Goal: Information Seeking & Learning: Learn about a topic

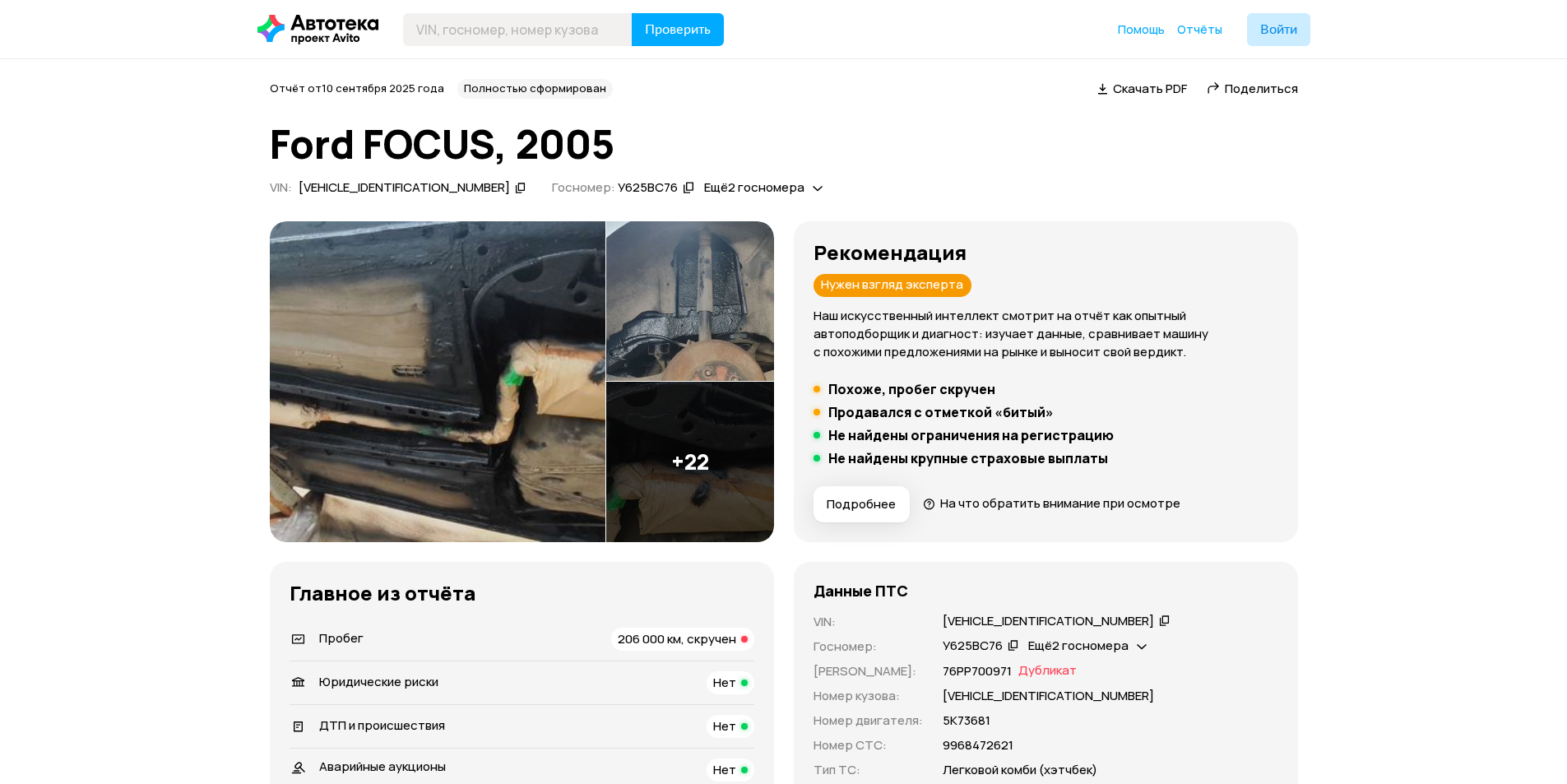
click at [724, 468] on img at bounding box center [691, 462] width 168 height 161
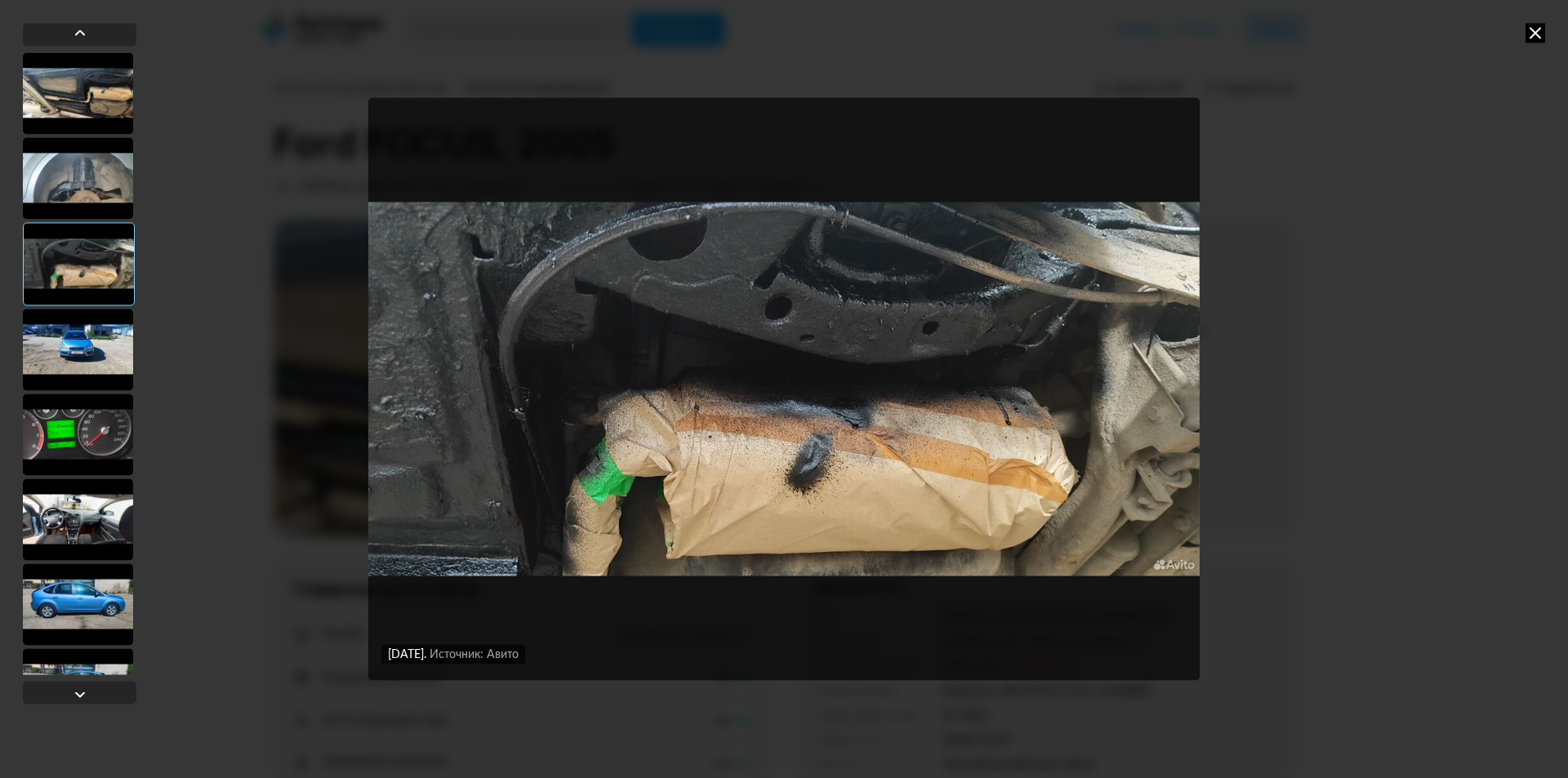
click at [59, 546] on div at bounding box center [78, 518] width 111 height 82
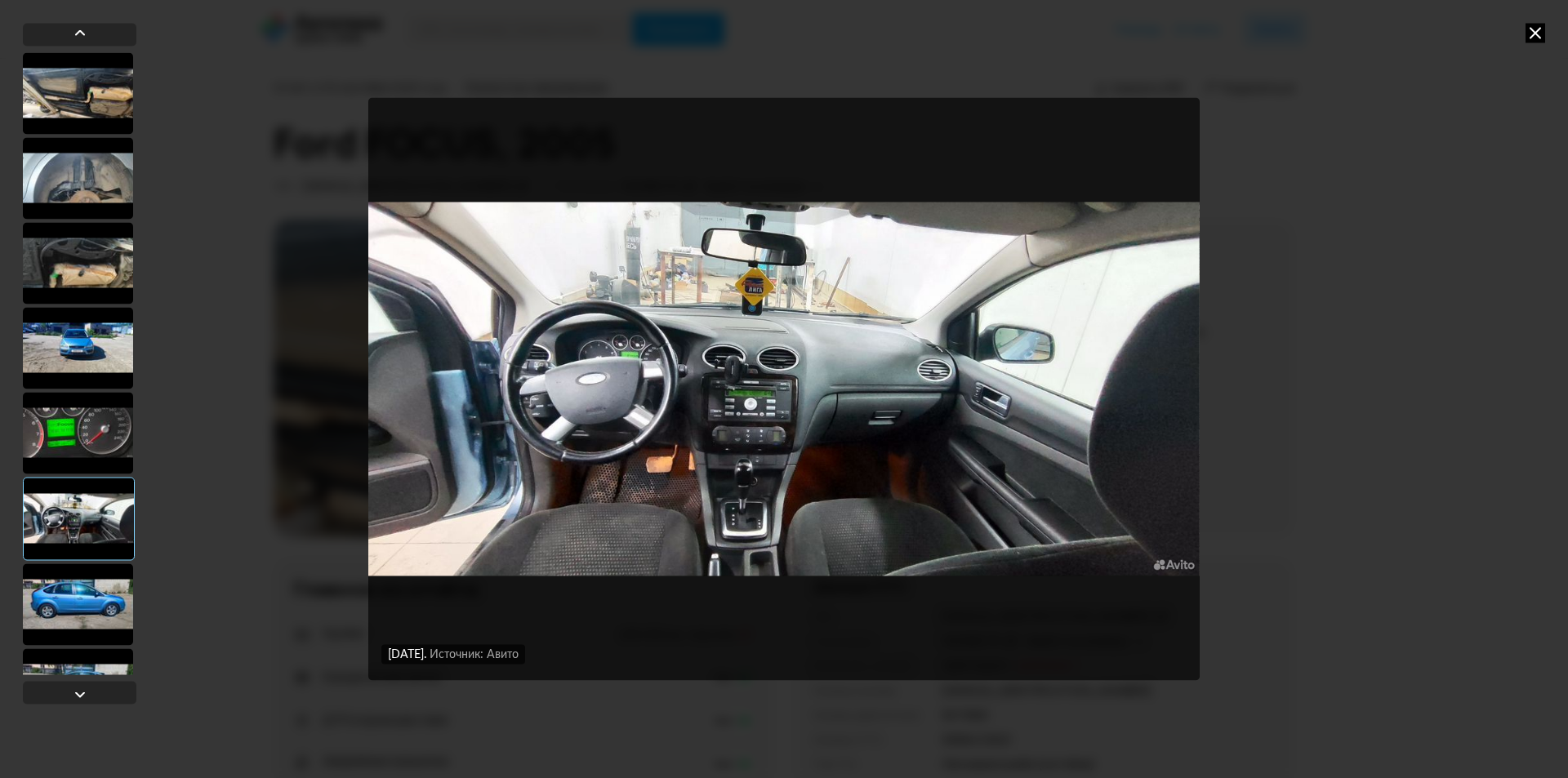
click at [83, 591] on div at bounding box center [78, 604] width 111 height 82
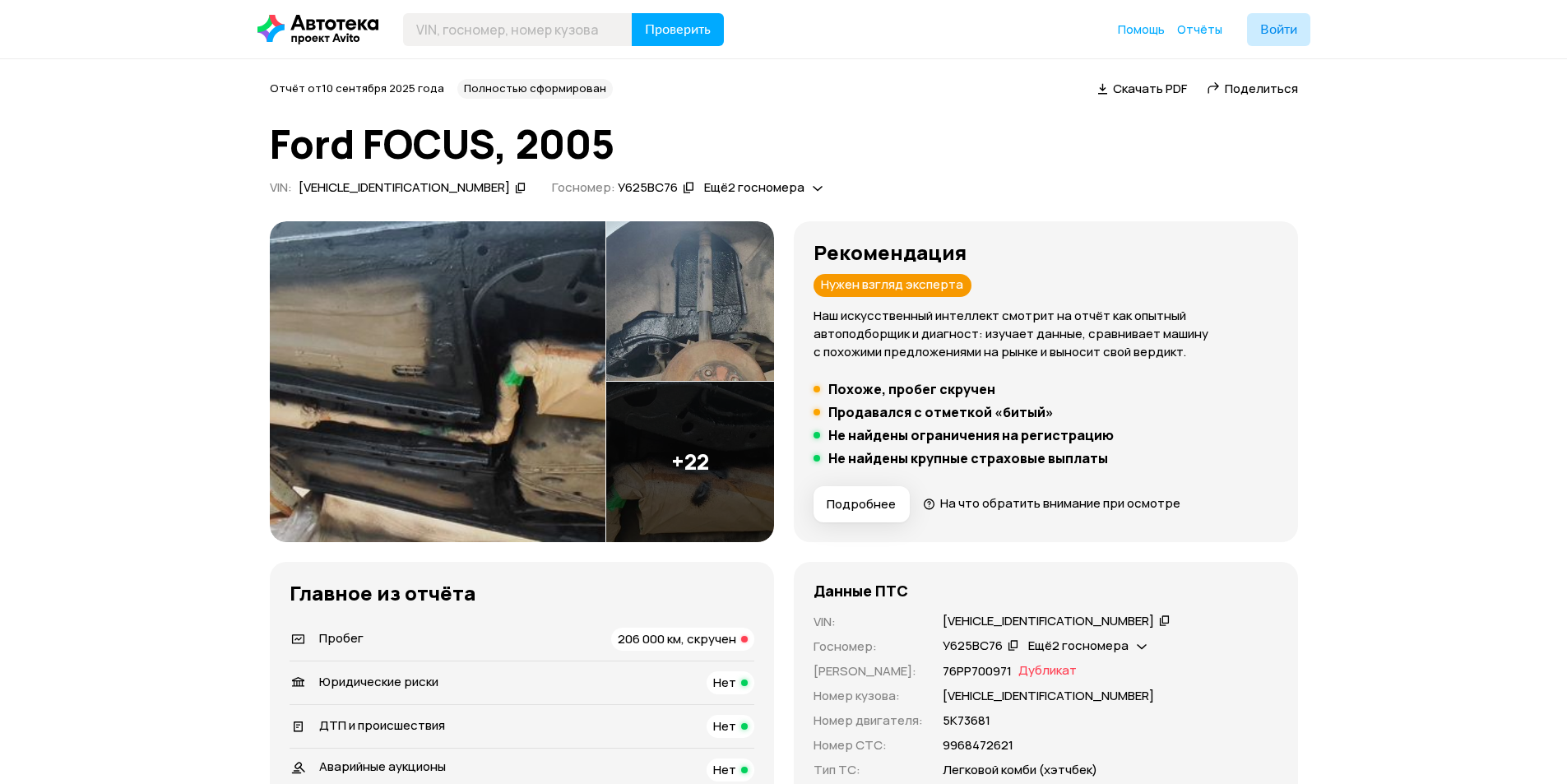
click at [695, 444] on img at bounding box center [691, 462] width 168 height 161
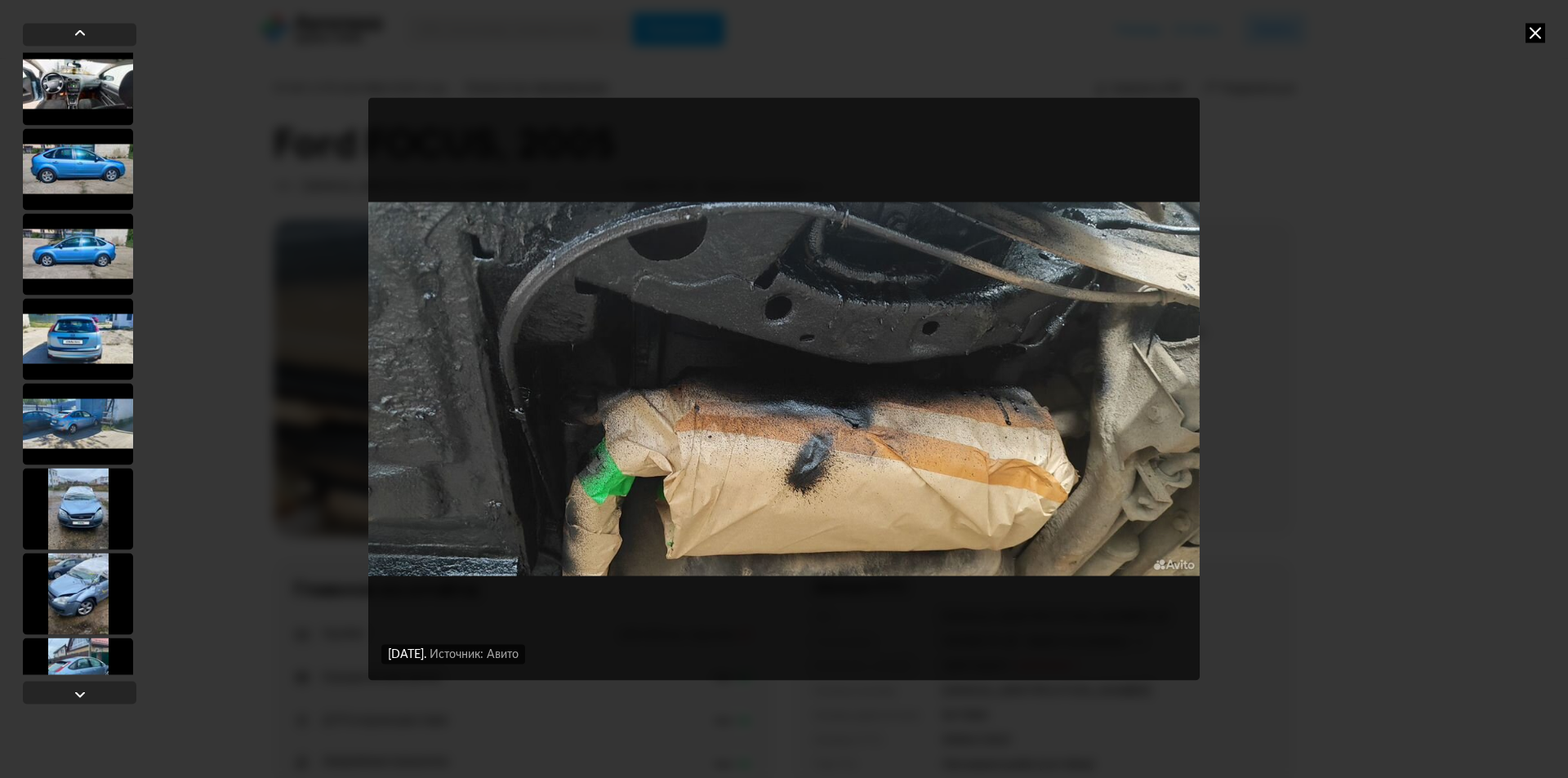
scroll to position [489, 0]
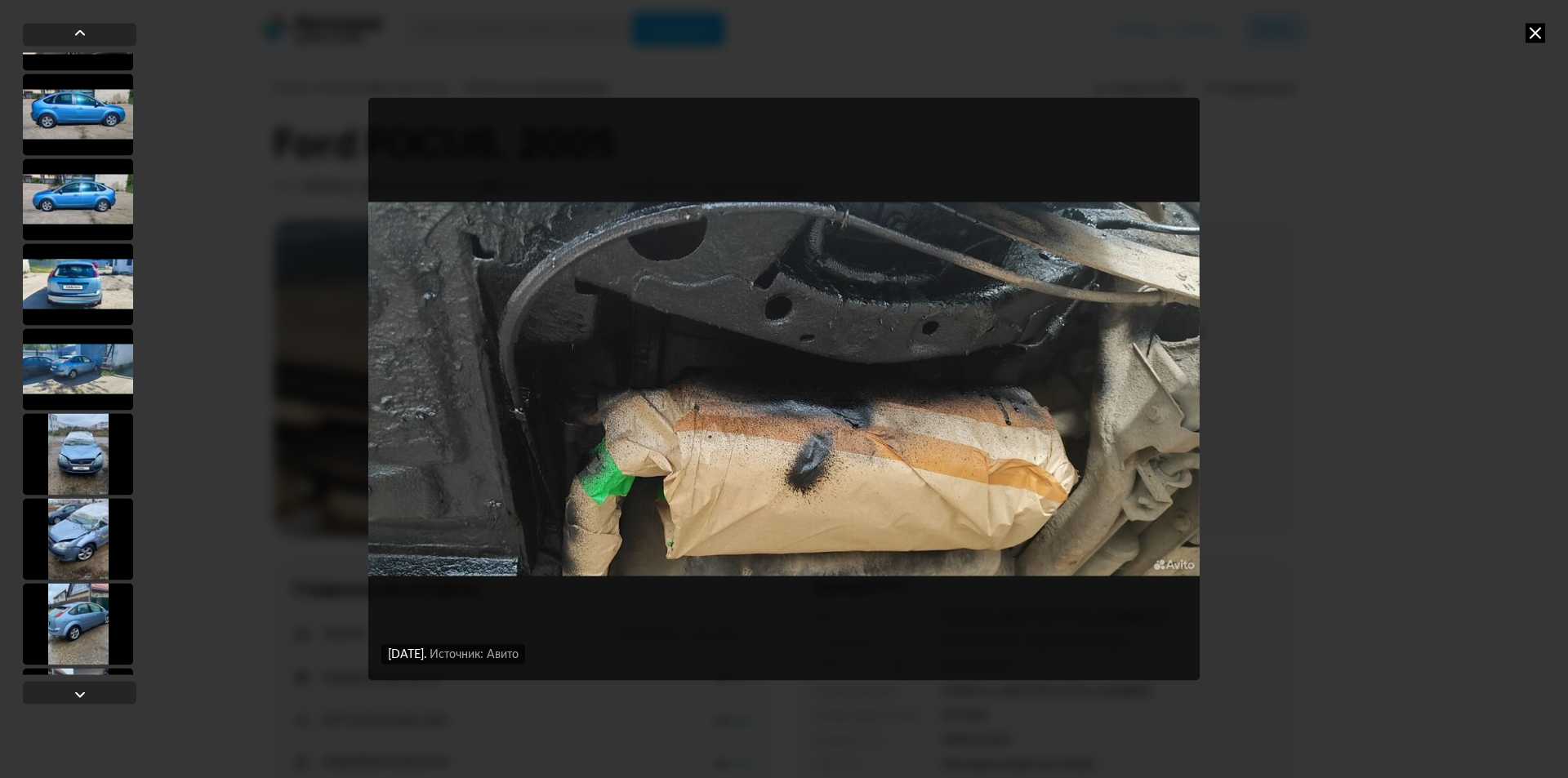
click at [71, 469] on div at bounding box center [78, 454] width 111 height 82
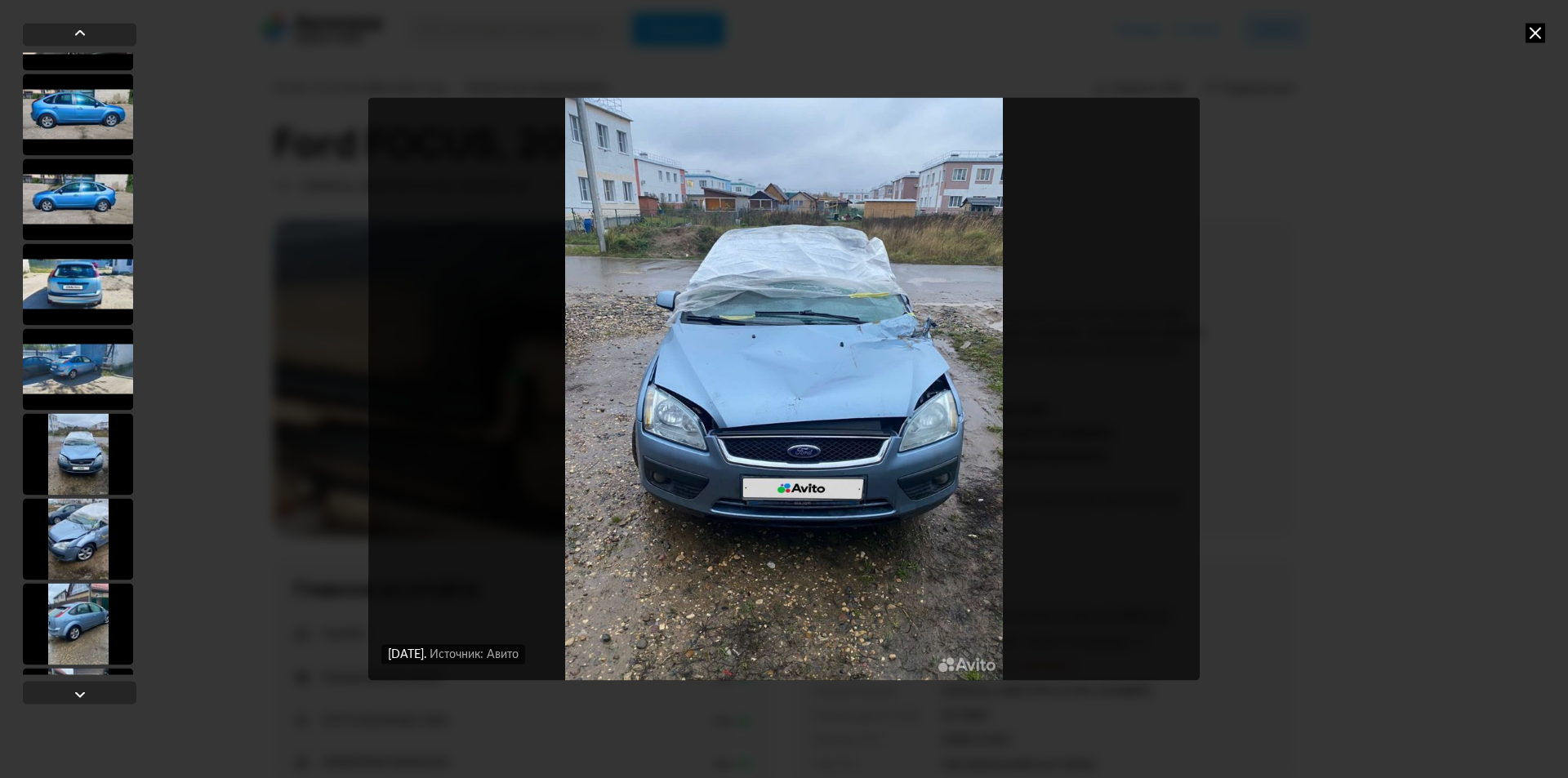
scroll to position [488, 0]
click at [76, 523] on div at bounding box center [78, 540] width 111 height 82
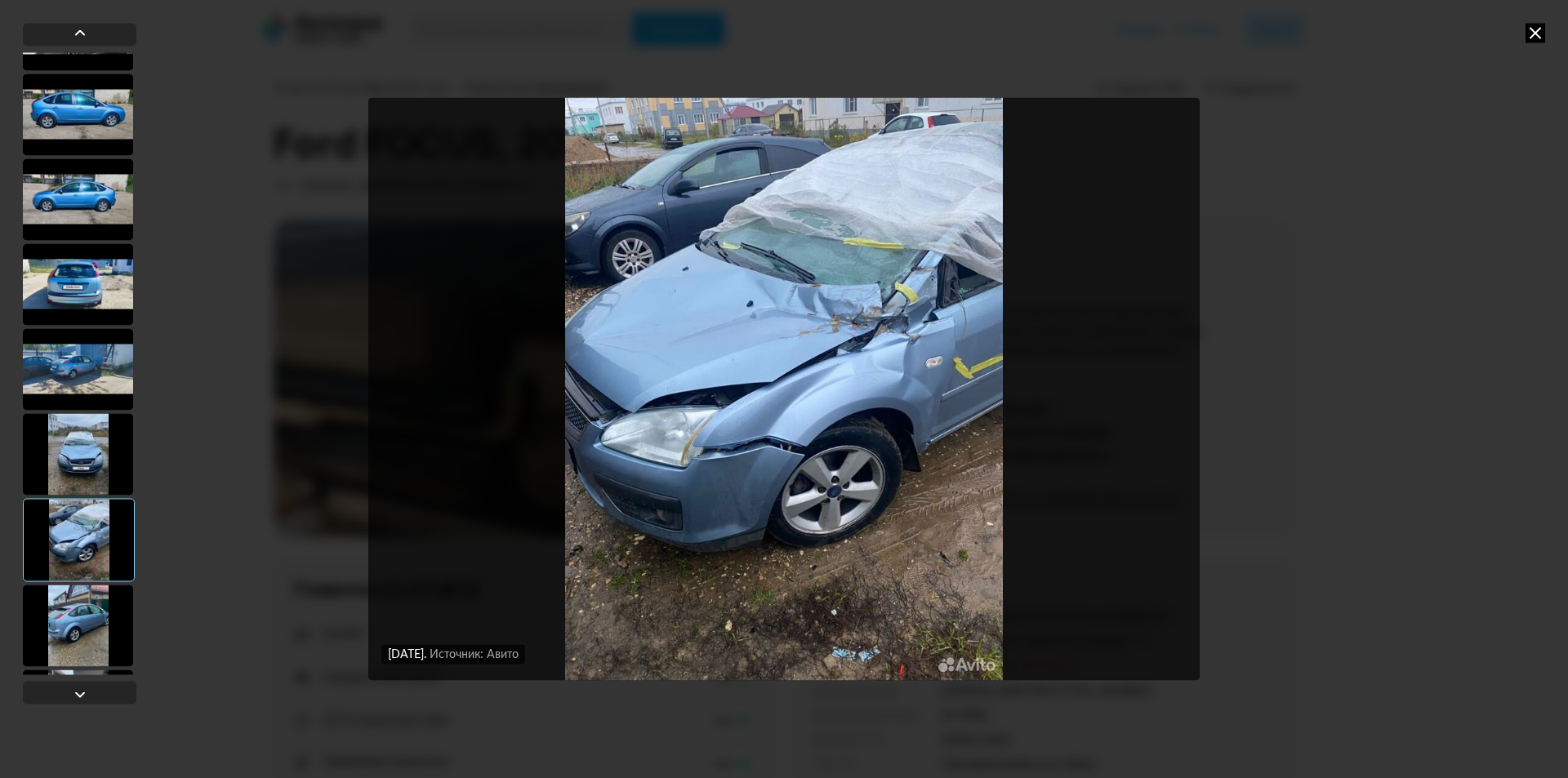
click at [93, 601] on div at bounding box center [78, 624] width 111 height 82
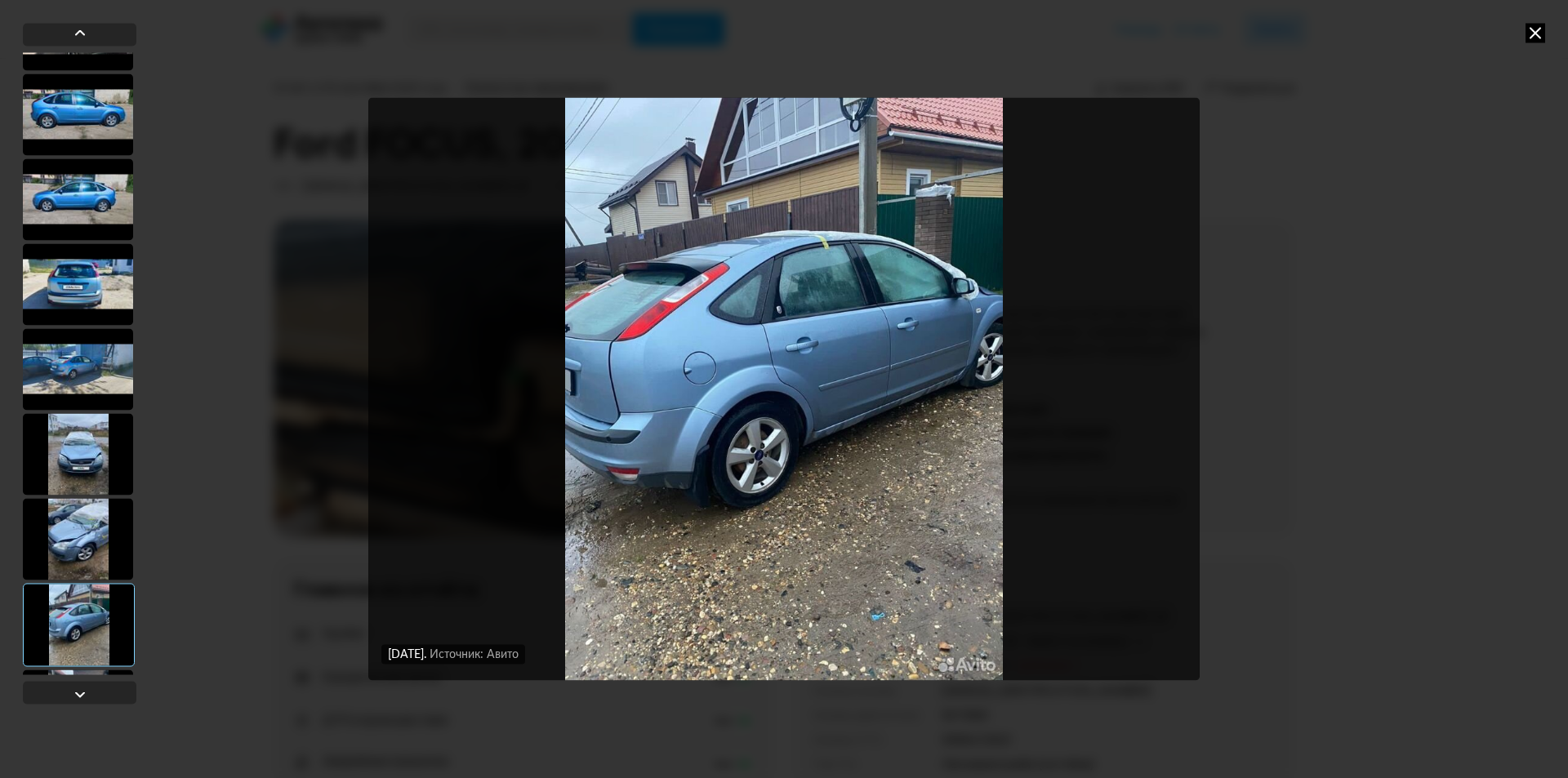
click at [90, 539] on div at bounding box center [78, 538] width 111 height 82
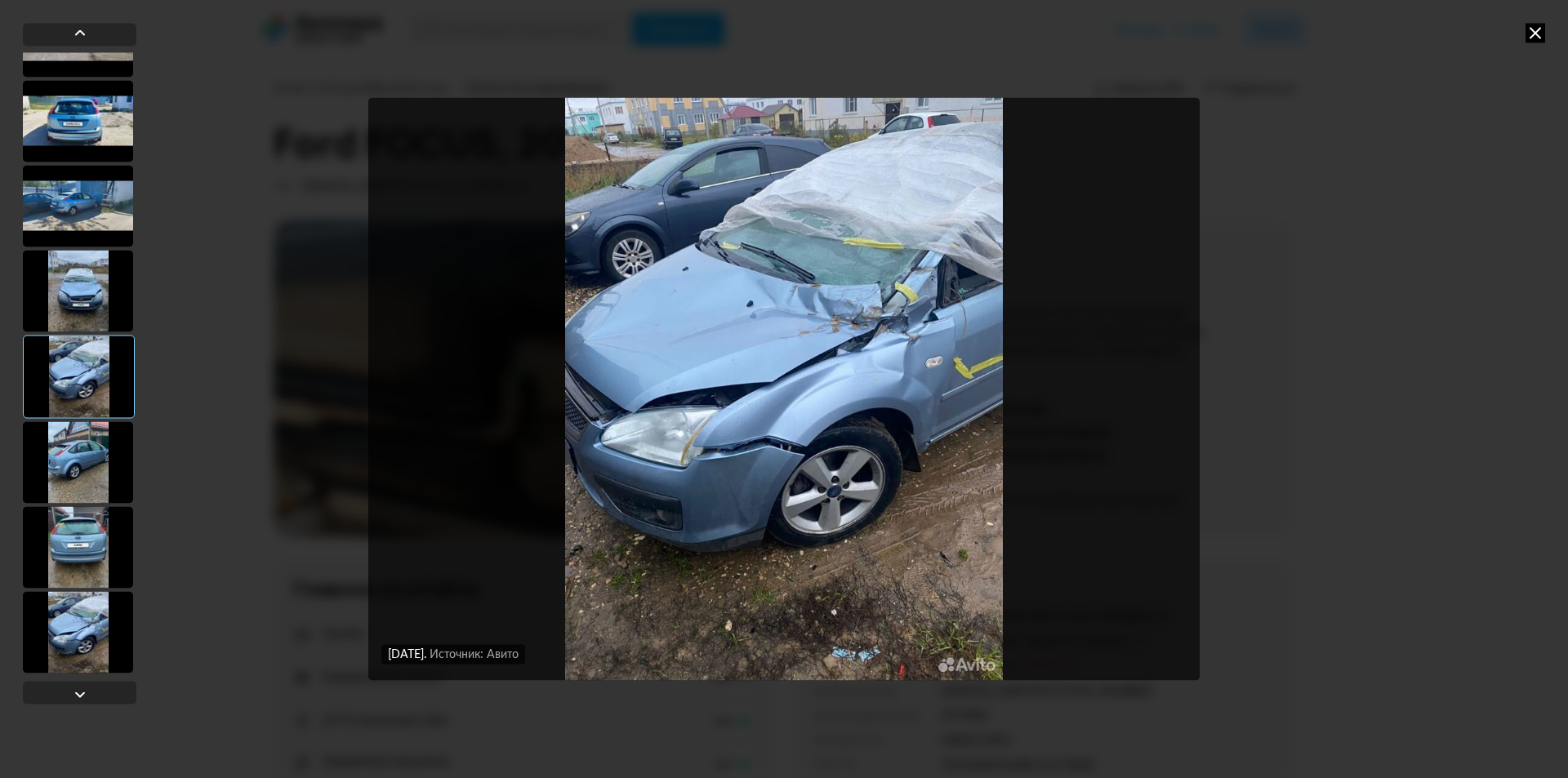
scroll to position [733, 0]
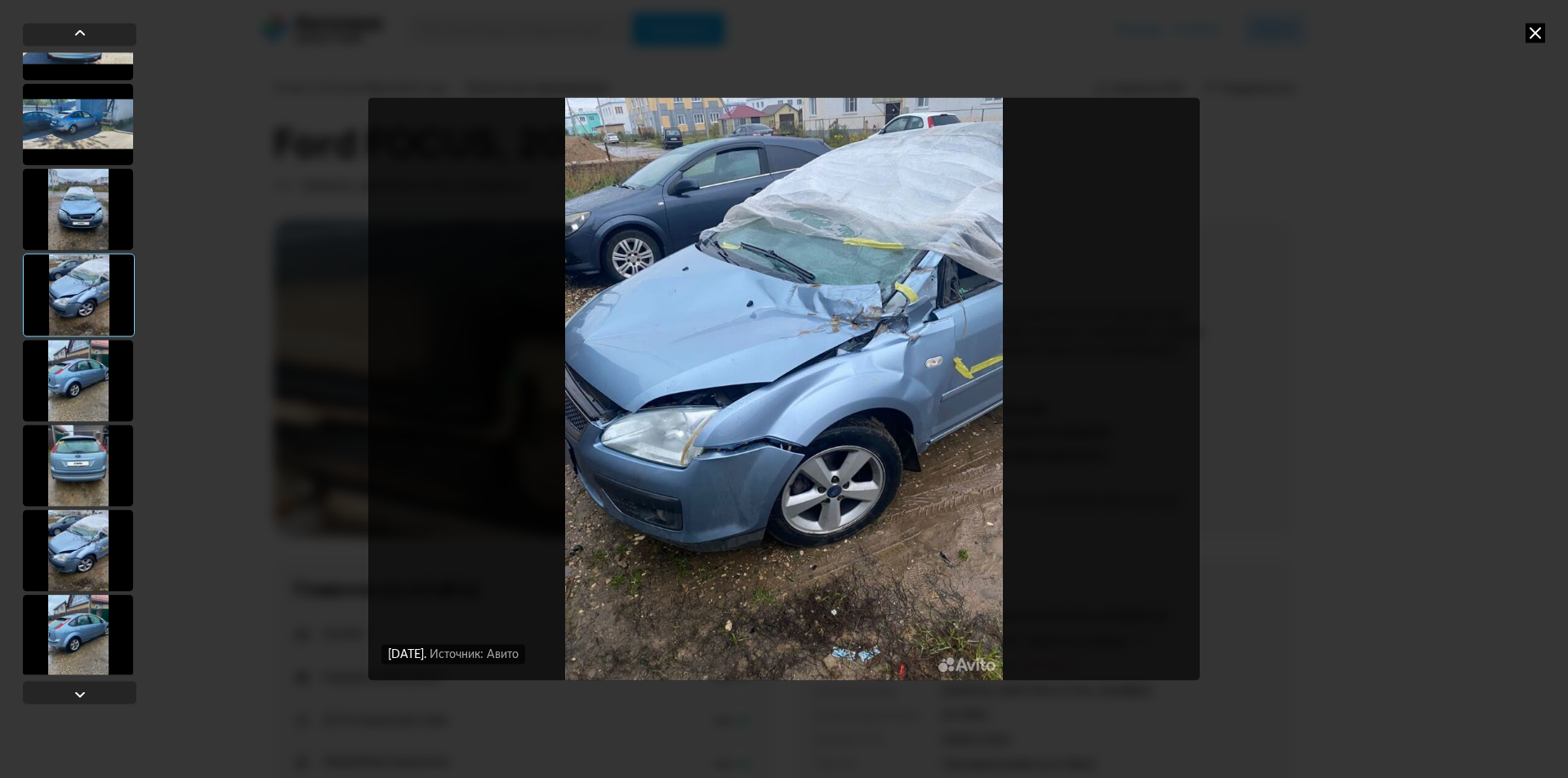
click at [83, 546] on div at bounding box center [78, 549] width 111 height 82
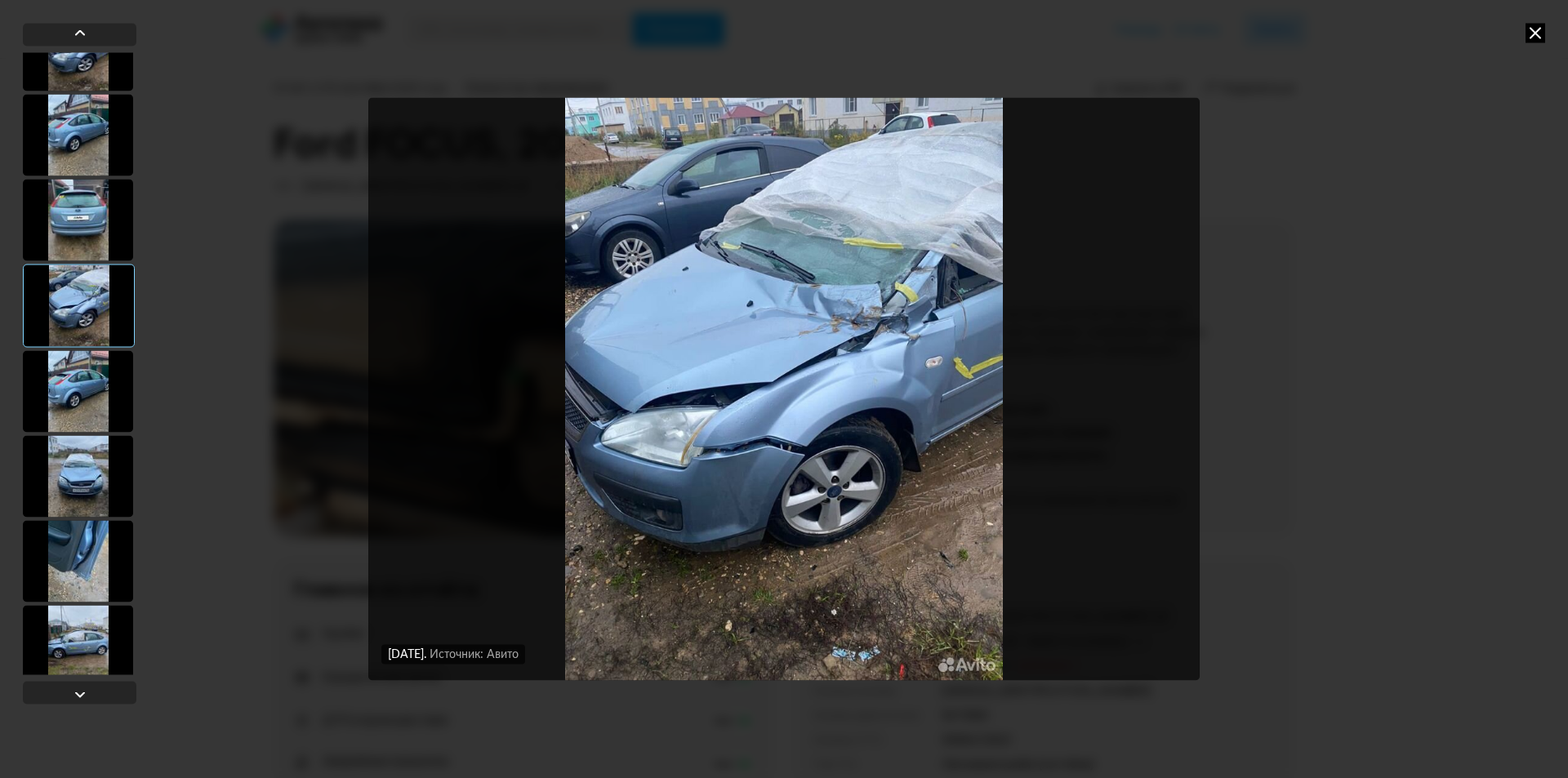
scroll to position [978, 0]
click at [63, 488] on div at bounding box center [78, 474] width 111 height 82
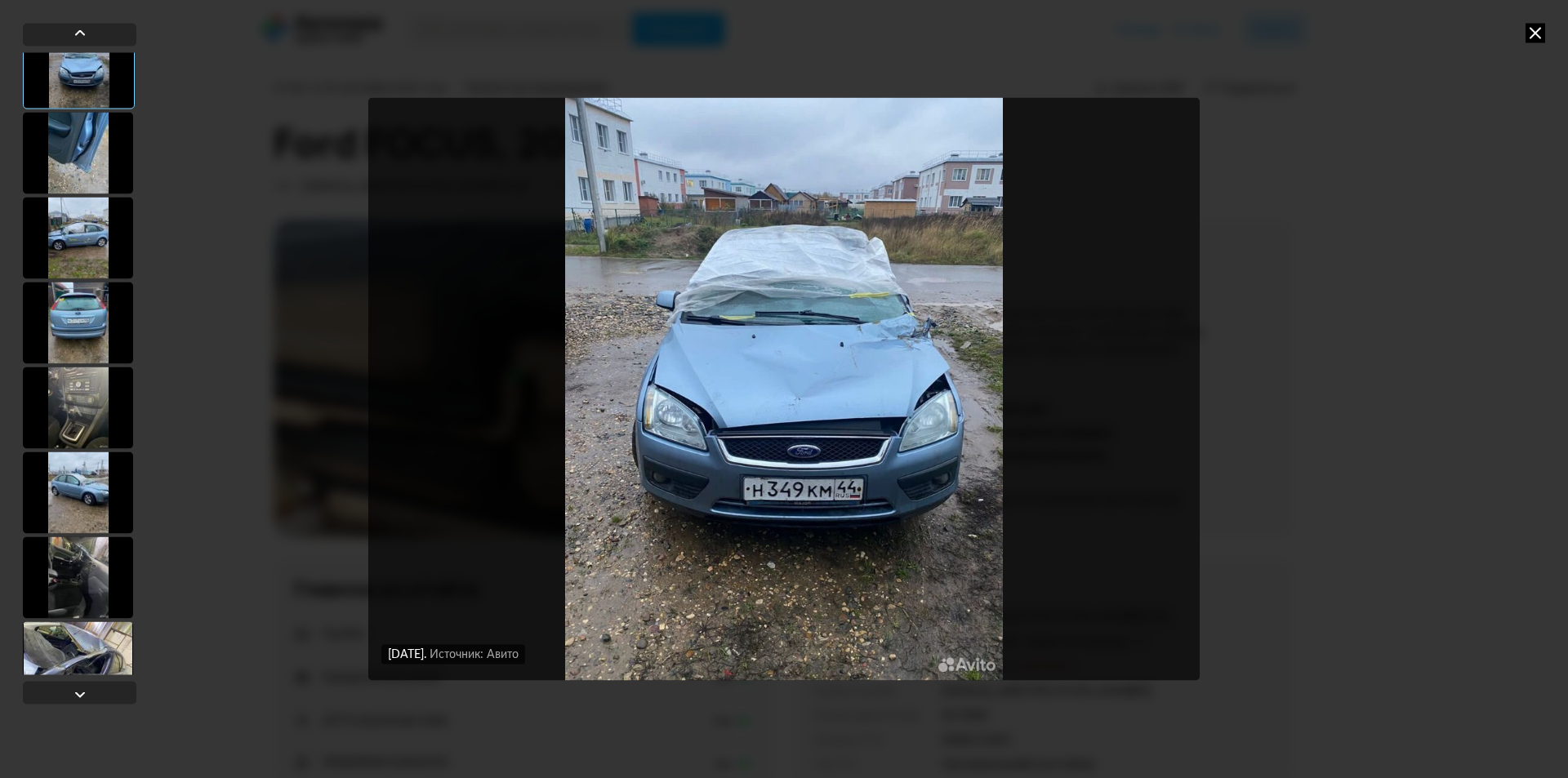
scroll to position [1385, 0]
click at [63, 494] on div at bounding box center [78, 491] width 111 height 82
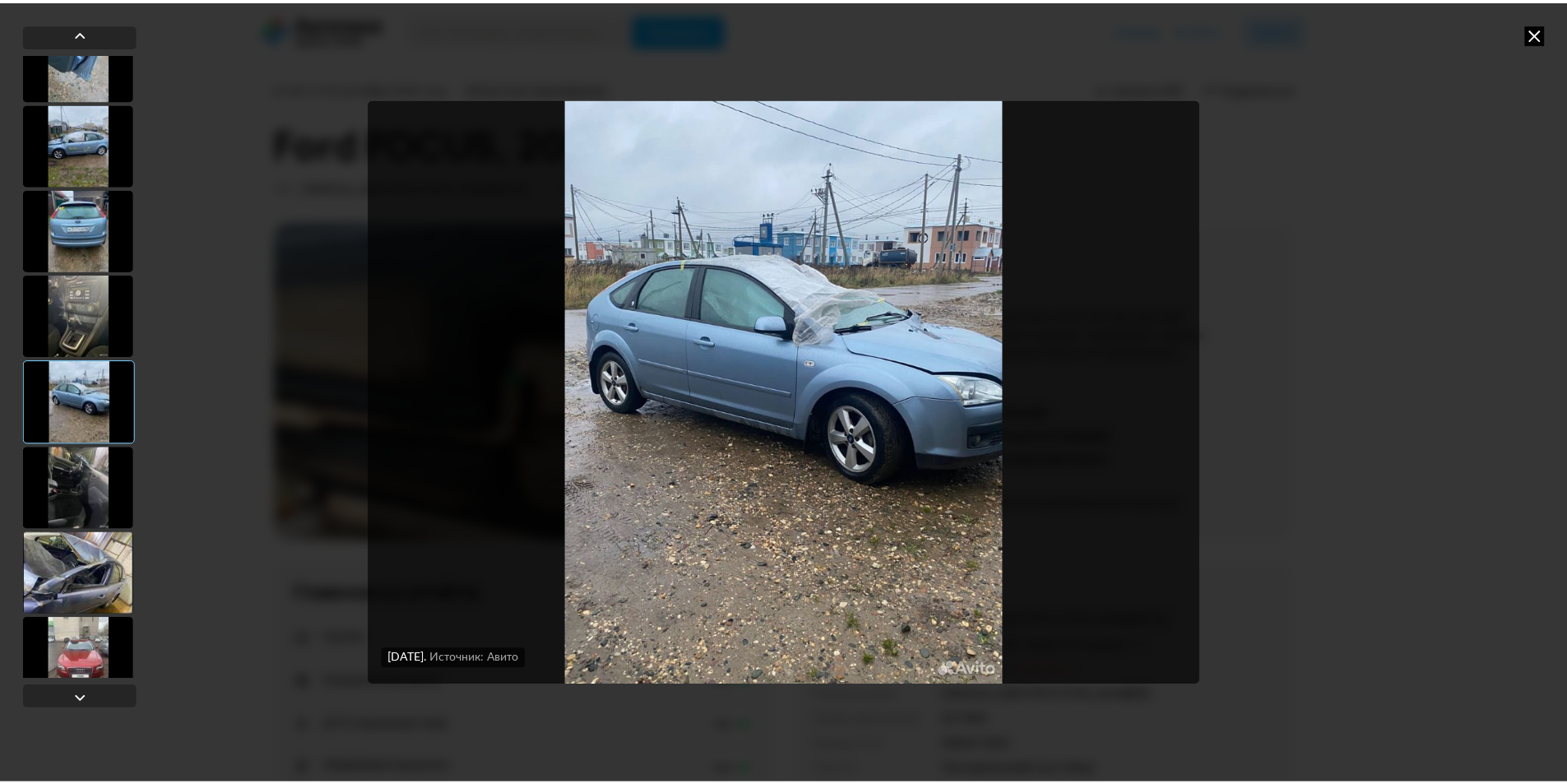
scroll to position [1513, 0]
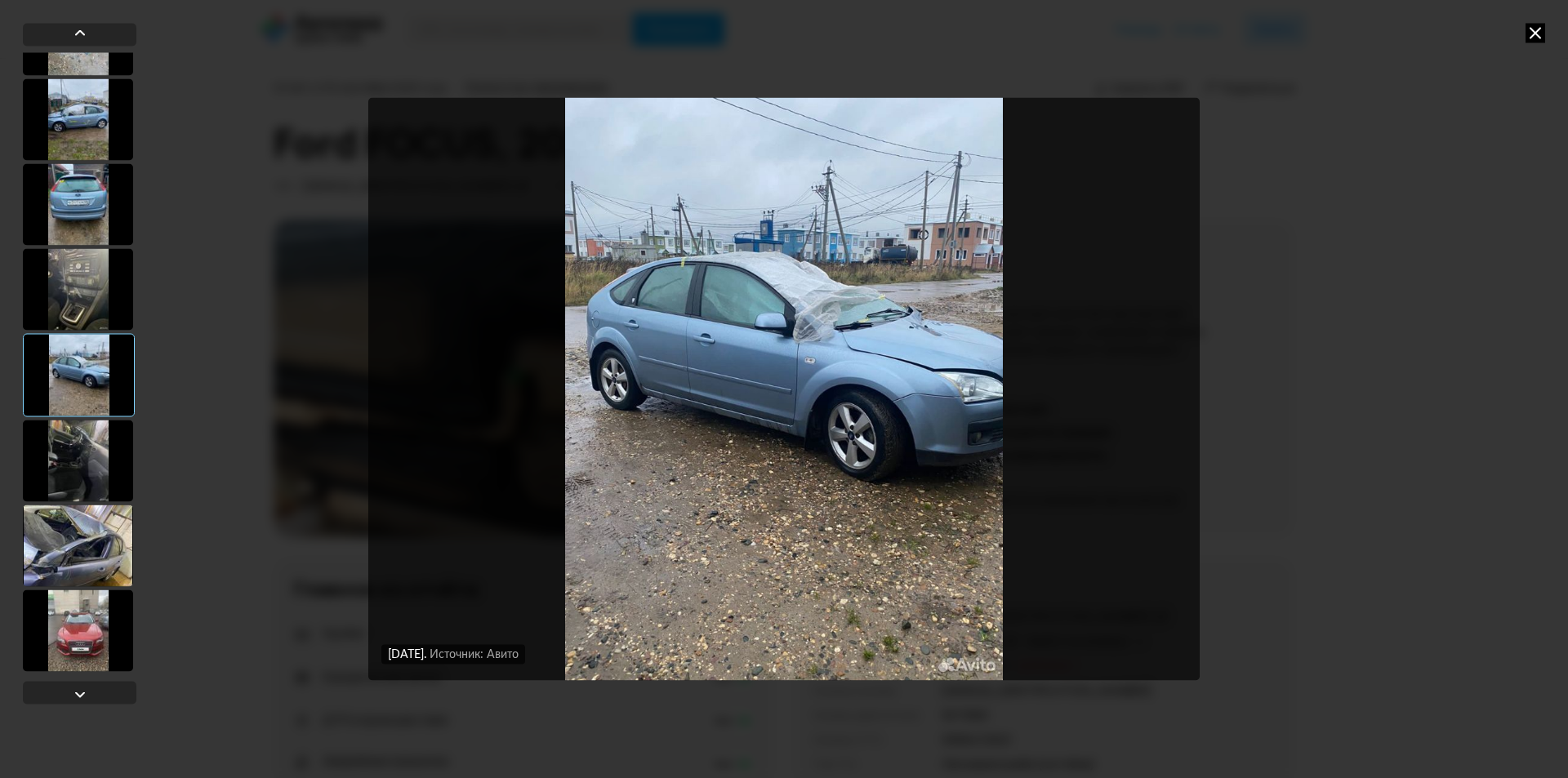
click at [67, 527] on div at bounding box center [78, 545] width 111 height 82
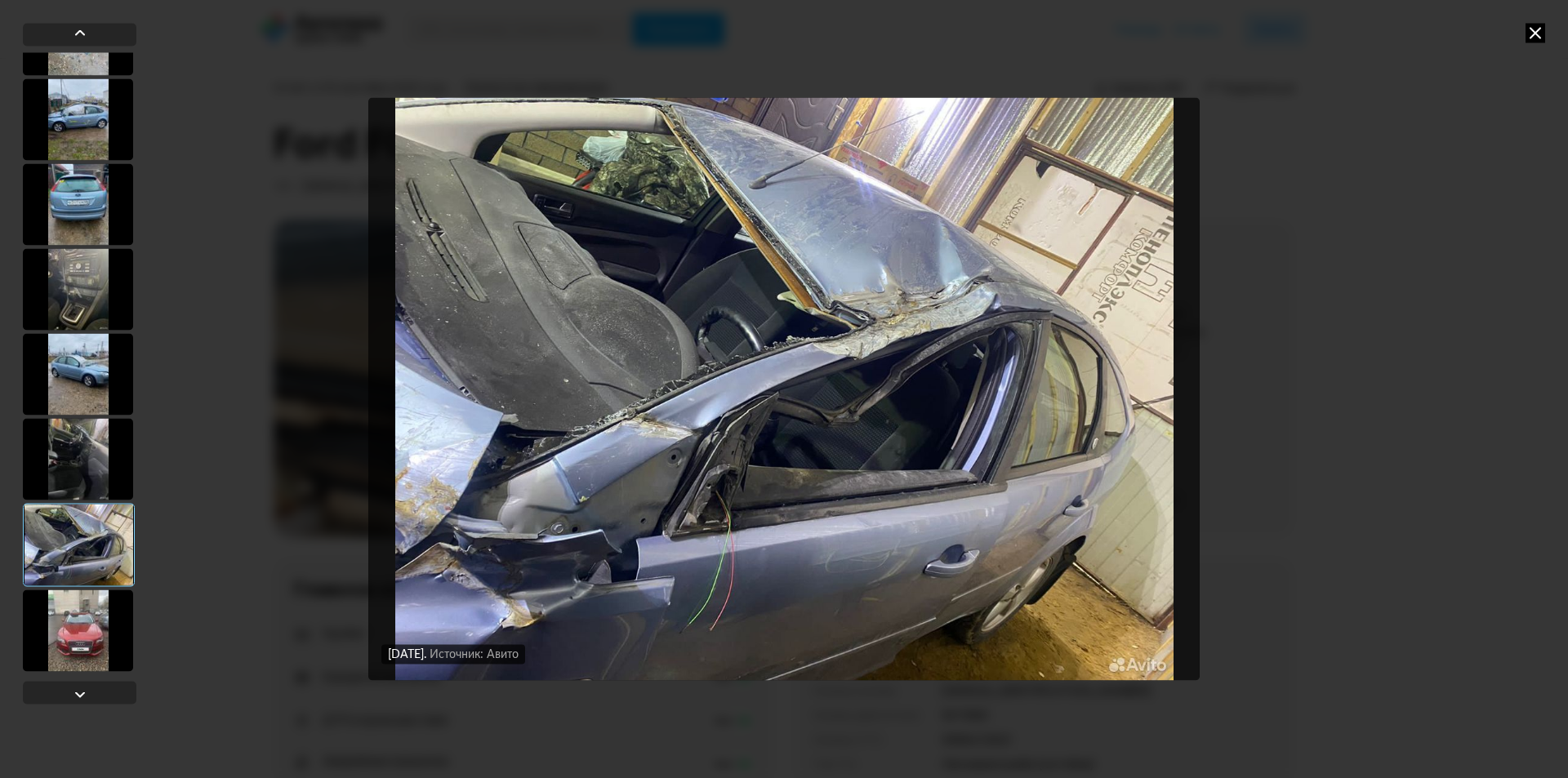
click at [1547, 42] on div "[DATE] Источник: Авито [DATE] Источник: Авито [DATE] Источник: Авито [DATE] Ист…" at bounding box center [784, 389] width 1568 height 778
click at [1532, 28] on icon at bounding box center [1534, 32] width 20 height 20
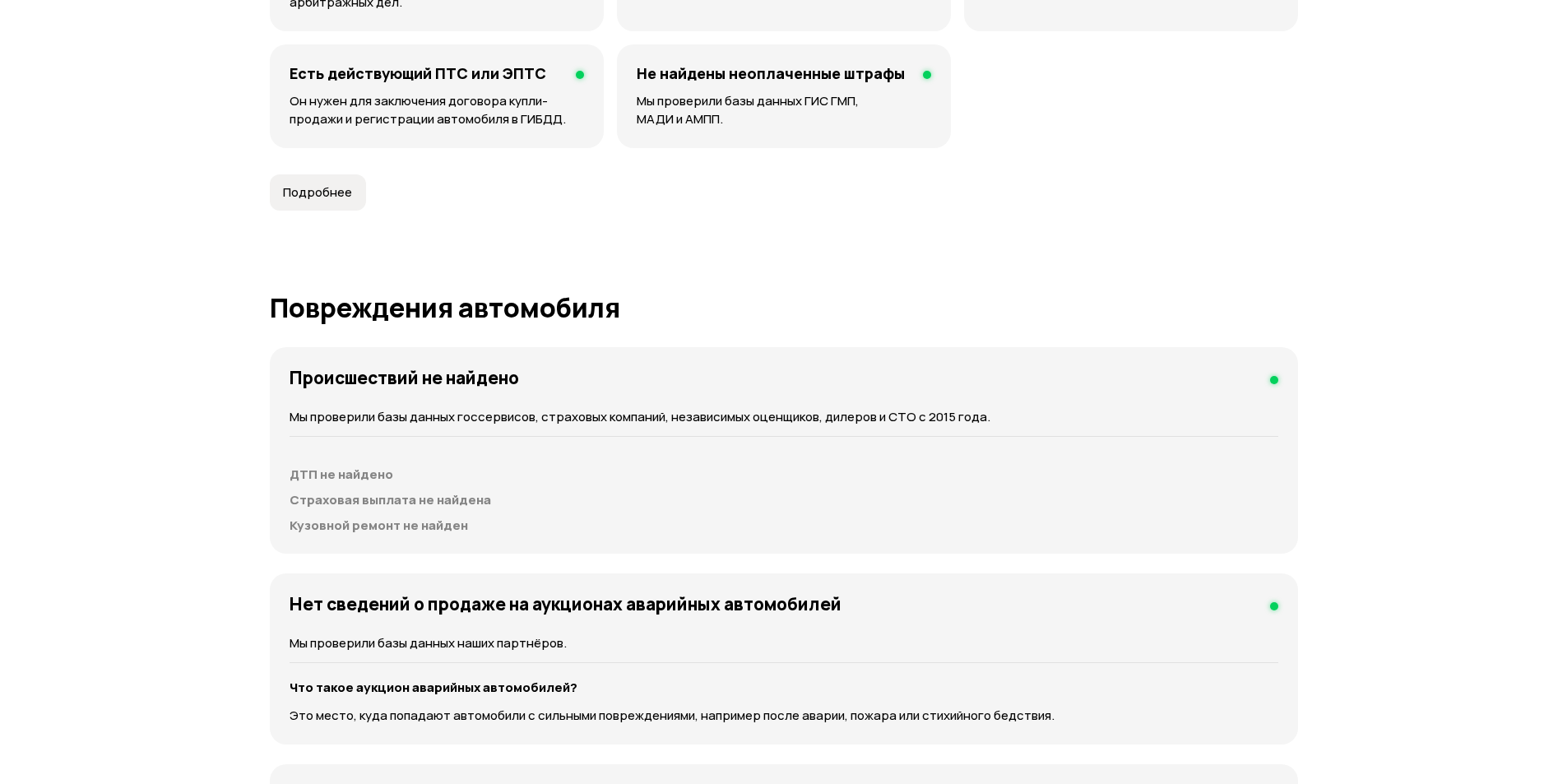
scroll to position [1398, 0]
